Goal: Transaction & Acquisition: Subscribe to service/newsletter

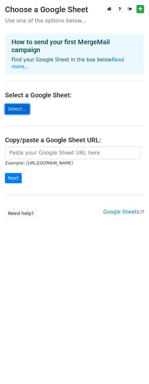
click at [26, 104] on link "Select..." at bounding box center [17, 109] width 25 height 10
click at [19, 111] on main "Choose a Google Sheet Use one of the options below... How to send your first Me…" at bounding box center [74, 112] width 149 height 214
click at [22, 104] on link "Select..." at bounding box center [17, 109] width 25 height 10
drag, startPoint x: 12, startPoint y: 113, endPoint x: 82, endPoint y: 76, distance: 79.4
click at [82, 76] on main "Choose a Google Sheet Use one of the options below... How to send your first Me…" at bounding box center [74, 112] width 149 height 214
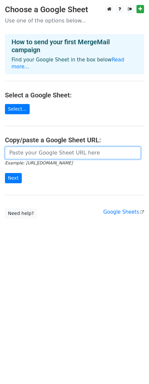
drag, startPoint x: 25, startPoint y: 149, endPoint x: 26, endPoint y: 154, distance: 5.1
click at [26, 149] on input "url" at bounding box center [73, 153] width 136 height 13
click at [27, 154] on form "Example: https://docs.google.com/spreadsheets/d/abc/edit Next" at bounding box center [75, 165] width 140 height 37
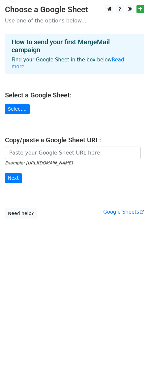
click at [27, 161] on small "Example: [URL][DOMAIN_NAME]" at bounding box center [39, 163] width 68 height 5
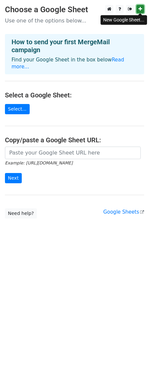
click at [142, 9] on icon at bounding box center [141, 9] width 4 height 5
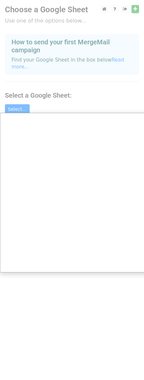
click at [116, 93] on div at bounding box center [74, 192] width 149 height 384
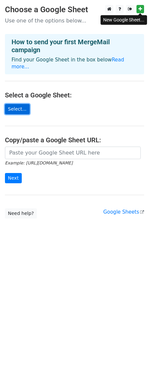
click at [15, 104] on link "Select..." at bounding box center [17, 109] width 25 height 10
click at [15, 105] on link "Select..." at bounding box center [17, 109] width 25 height 10
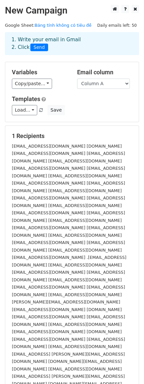
checkbox input "true"
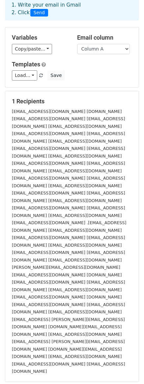
scroll to position [64, 0]
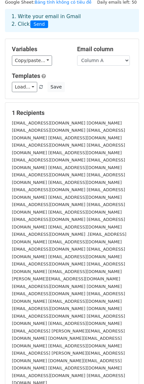
scroll to position [0, 0]
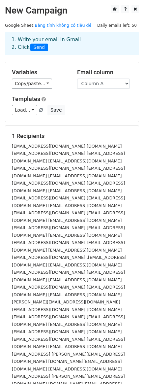
drag, startPoint x: 18, startPoint y: 173, endPoint x: 86, endPoint y: 119, distance: 86.7
click at [86, 118] on form "Variables Copy/paste... {{Column A}} Email column Column A Templates Load... No…" at bounding box center [72, 295] width 135 height 467
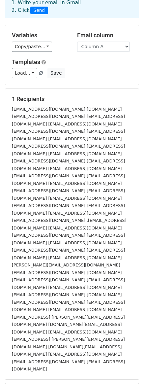
scroll to position [64, 0]
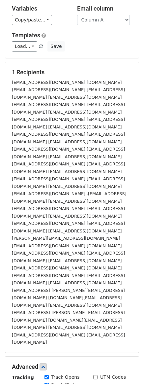
click at [43, 374] on div "Track Opens" at bounding box center [64, 378] width 49 height 8
click at [48, 382] on div "Track Clicks" at bounding box center [62, 385] width 34 height 7
click at [46, 382] on div "Track Clicks" at bounding box center [62, 385] width 34 height 7
click at [45, 383] on input "Track Clicks" at bounding box center [47, 385] width 4 height 4
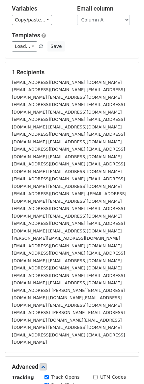
checkbox input "false"
click at [47, 376] on input "Track Opens" at bounding box center [47, 378] width 4 height 4
checkbox input "false"
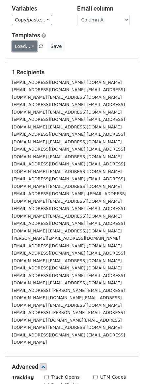
click at [20, 51] on link "Load..." at bounding box center [24, 46] width 25 height 10
click at [84, 47] on div "Load... No templates saved Save" at bounding box center [72, 46] width 131 height 10
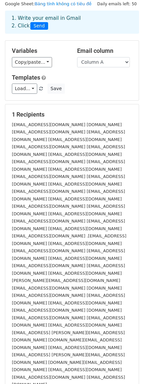
scroll to position [0, 0]
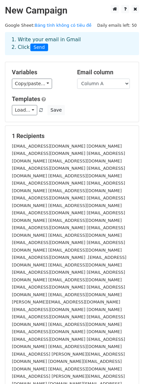
click at [39, 44] on div "1. Write your email in Gmail 2. Click Send" at bounding box center [72, 43] width 131 height 15
click at [38, 44] on span "Send" at bounding box center [39, 48] width 18 height 8
click at [38, 45] on span "Send" at bounding box center [39, 48] width 18 height 8
click at [36, 48] on span "Send" at bounding box center [39, 48] width 18 height 8
drag, startPoint x: 49, startPoint y: 42, endPoint x: 81, endPoint y: 282, distance: 242.5
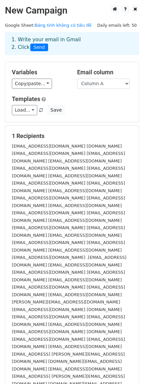
click at [81, 282] on main "New Campaign Daily emails left: 50 Google Sheet: Bảng tính không có tiêu đề 1. …" at bounding box center [72, 267] width 144 height 524
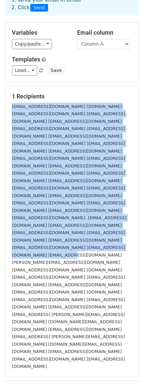
drag, startPoint x: 115, startPoint y: 237, endPoint x: 6, endPoint y: 105, distance: 171.3
click at [6, 105] on div "1 Recipients karsli@canias40.com k.bikar@caniaserp.de kc@canias40.de kdc@canias…" at bounding box center [72, 231] width 134 height 291
copy small "karsli@canias40.com k.bikar@caniaserp.de kc@canias40.de kdc@canias40.de kdc@can…"
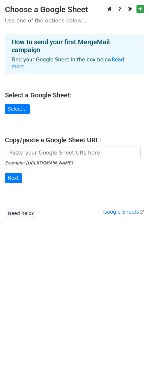
click at [27, 101] on main "Choose a Google Sheet Use one of the options below... How to send your first Me…" at bounding box center [74, 112] width 149 height 214
click at [23, 105] on link "Select..." at bounding box center [17, 109] width 25 height 10
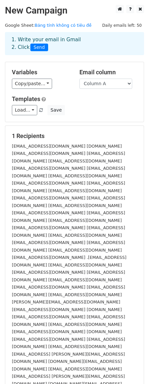
click at [40, 48] on span "Send" at bounding box center [39, 48] width 18 height 8
drag, startPoint x: 105, startPoint y: 110, endPoint x: 108, endPoint y: 97, distance: 13.6
click at [108, 100] on div "Templates Load... No templates saved Save" at bounding box center [75, 106] width 136 height 20
click at [109, 86] on select "Column A" at bounding box center [106, 84] width 53 height 10
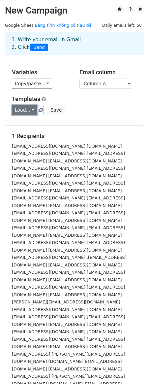
click at [20, 110] on link "Load..." at bounding box center [24, 110] width 25 height 10
click at [52, 104] on div "Templates Load... No templates saved Save" at bounding box center [75, 106] width 136 height 20
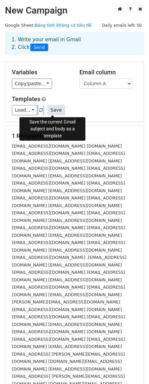
click at [51, 109] on button "Save" at bounding box center [56, 110] width 17 height 10
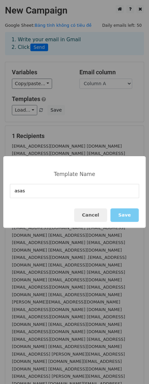
type input "asas"
click at [129, 213] on button "Save" at bounding box center [125, 216] width 28 height 14
